Goal: Task Accomplishment & Management: Manage account settings

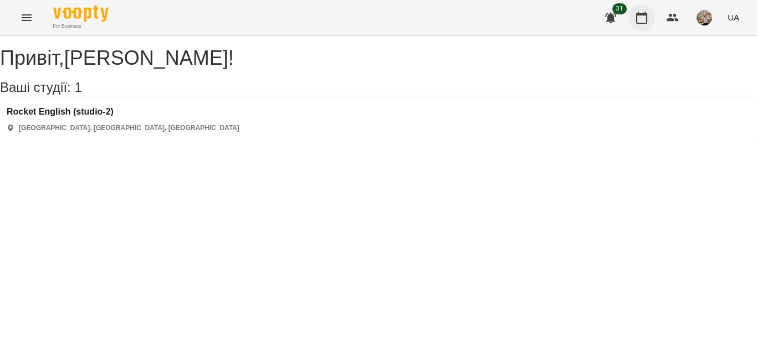
click at [637, 17] on icon "button" at bounding box center [641, 18] width 11 height 12
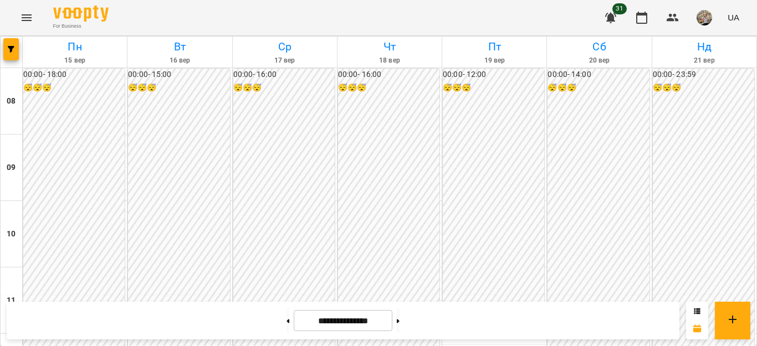
scroll to position [541, 0]
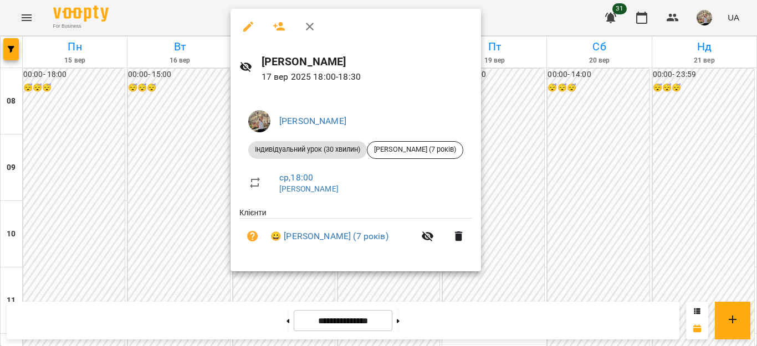
drag, startPoint x: 684, startPoint y: 160, endPoint x: 756, endPoint y: 205, distance: 85.4
click at [684, 160] on div at bounding box center [378, 173] width 757 height 346
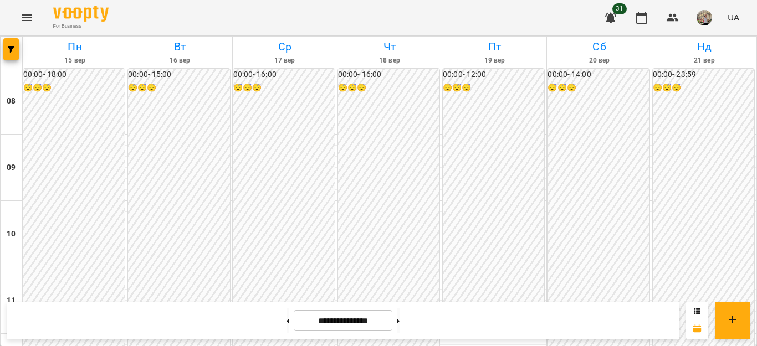
scroll to position [615, 0]
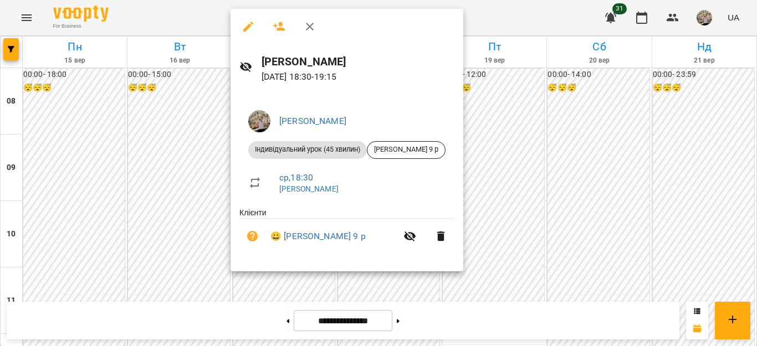
drag, startPoint x: 695, startPoint y: 142, endPoint x: 752, endPoint y: 220, distance: 97.2
click at [695, 142] on div at bounding box center [378, 173] width 757 height 346
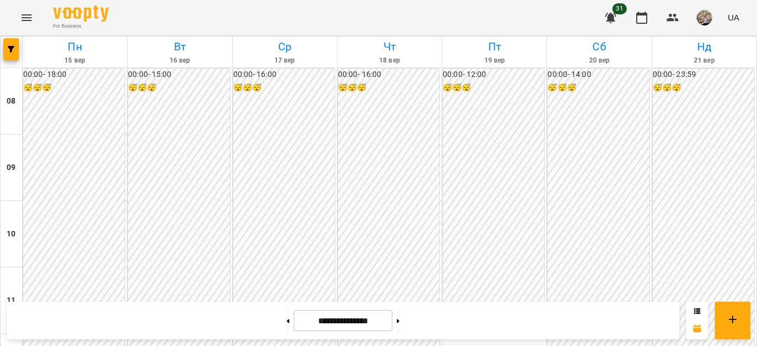
scroll to position [448, 0]
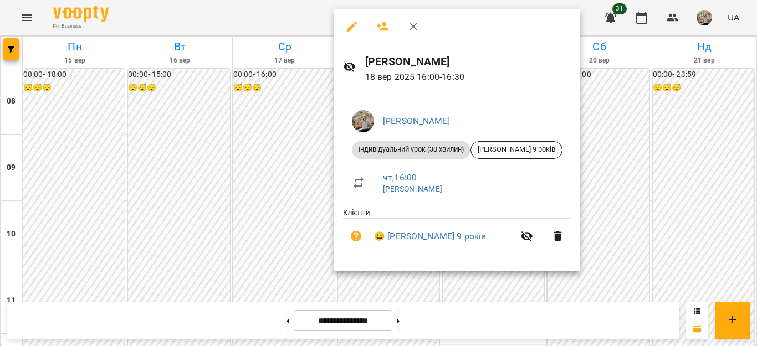
click at [603, 219] on div at bounding box center [378, 173] width 757 height 346
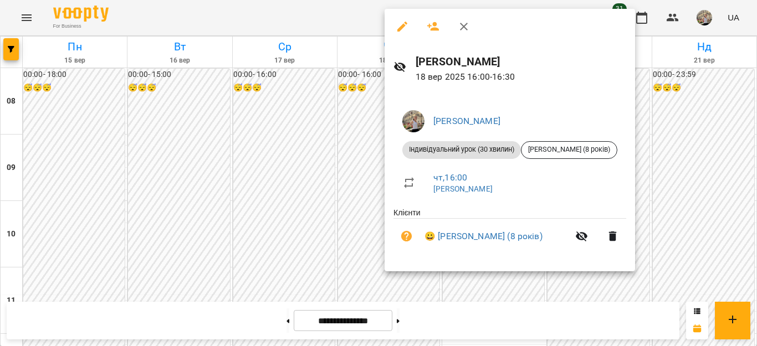
click at [719, 188] on div at bounding box center [378, 173] width 757 height 346
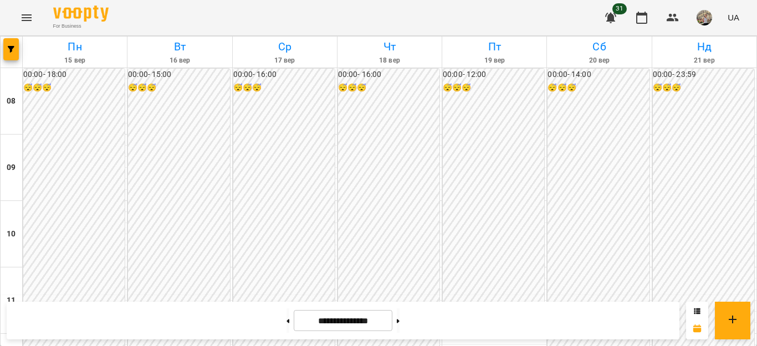
scroll to position [615, 0]
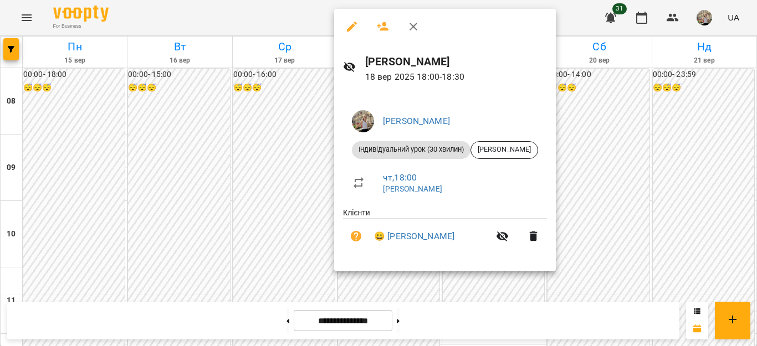
click at [630, 187] on div at bounding box center [378, 173] width 757 height 346
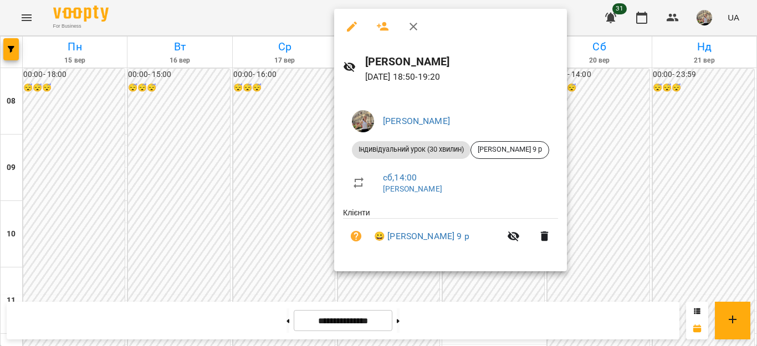
click at [638, 215] on div at bounding box center [378, 173] width 757 height 346
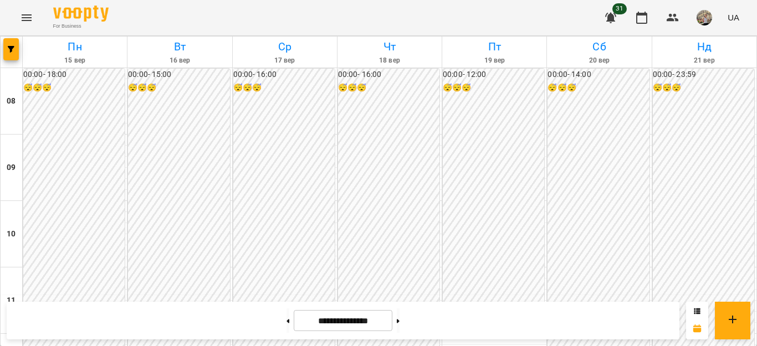
scroll to position [613, 0]
